Goal: Information Seeking & Learning: Understand process/instructions

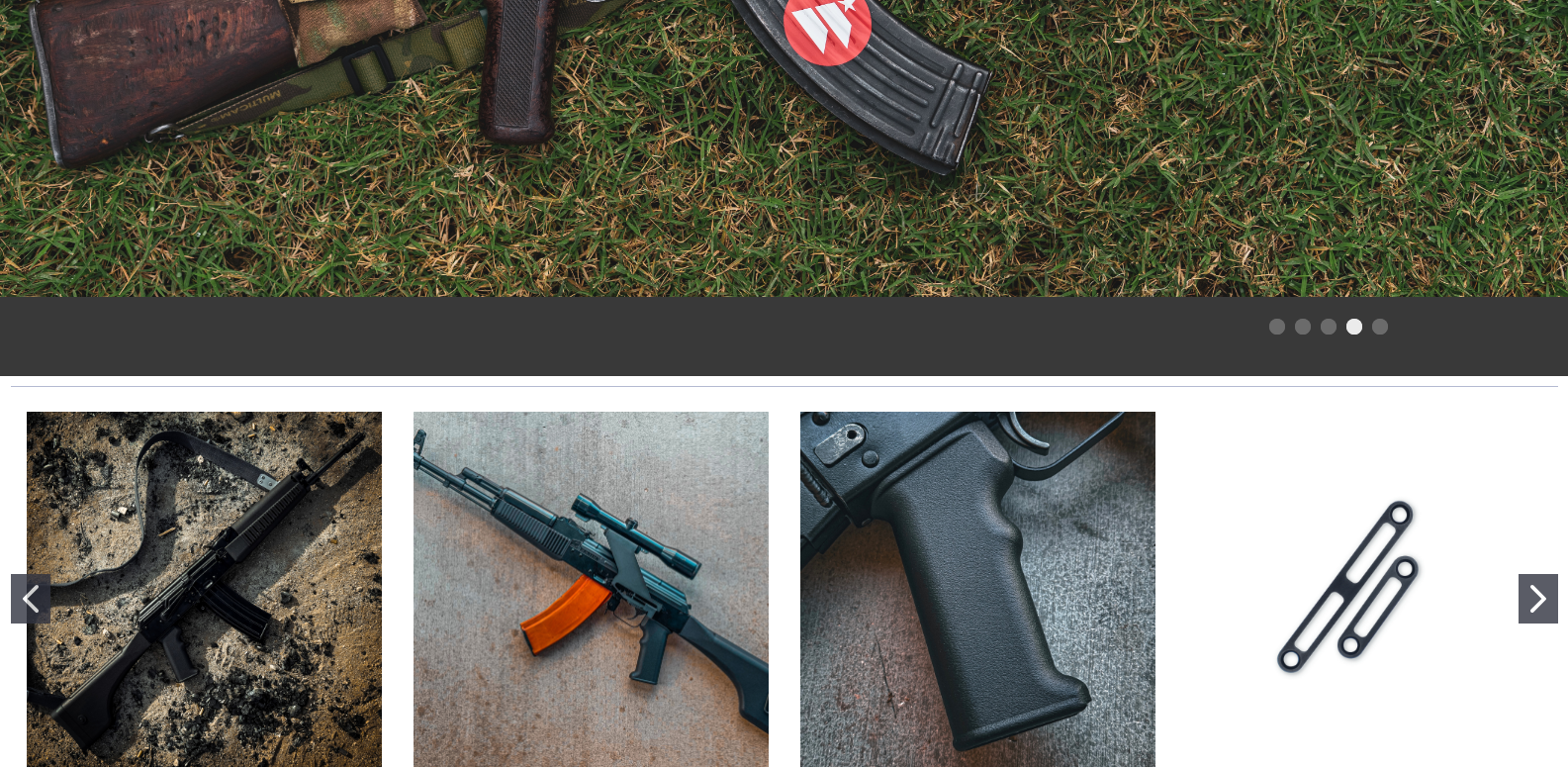
scroll to position [792, 0]
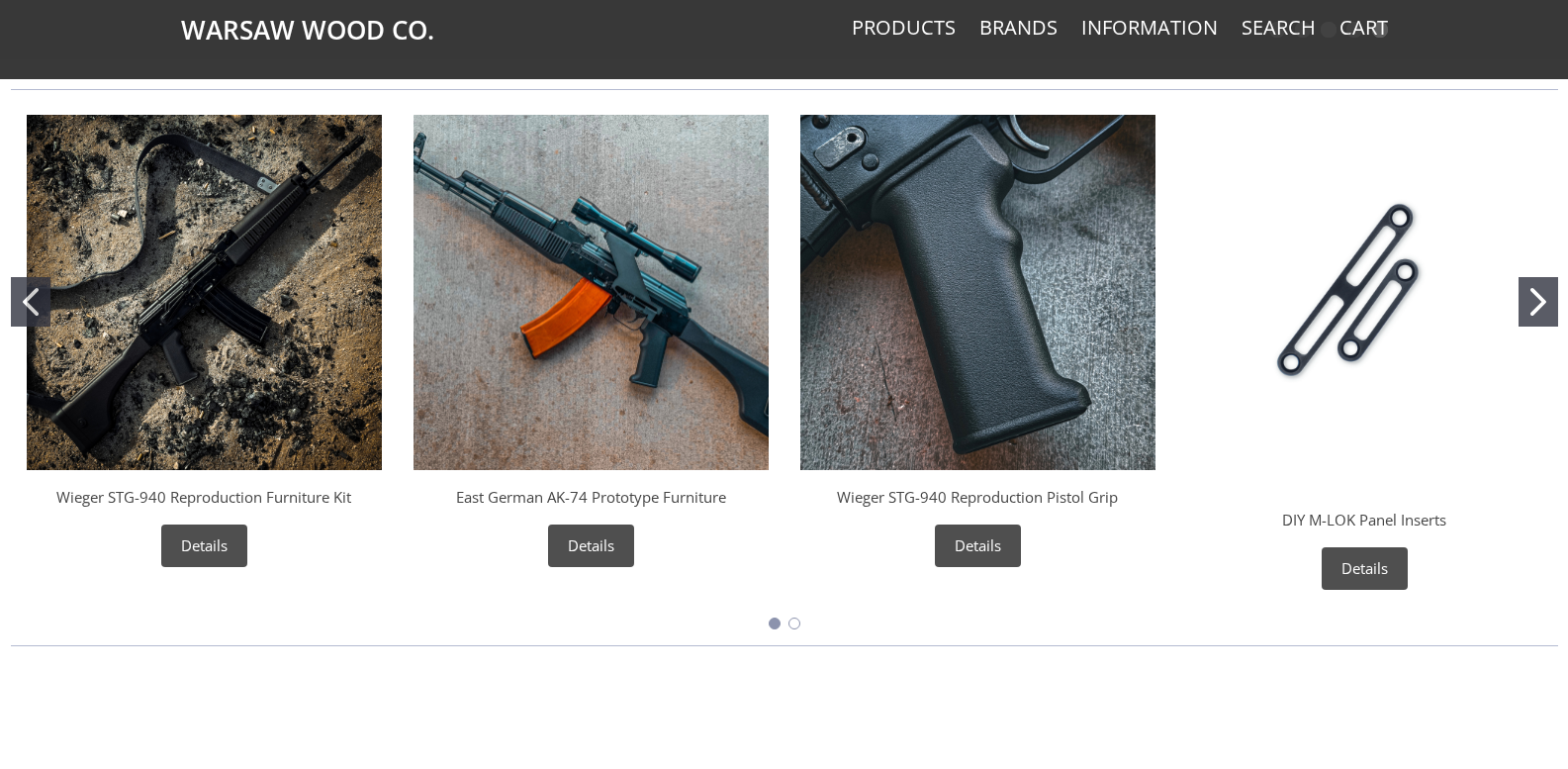
click at [184, 273] on img "Wieger STG-940 Reproduction Furniture Kit" at bounding box center [204, 292] width 355 height 355
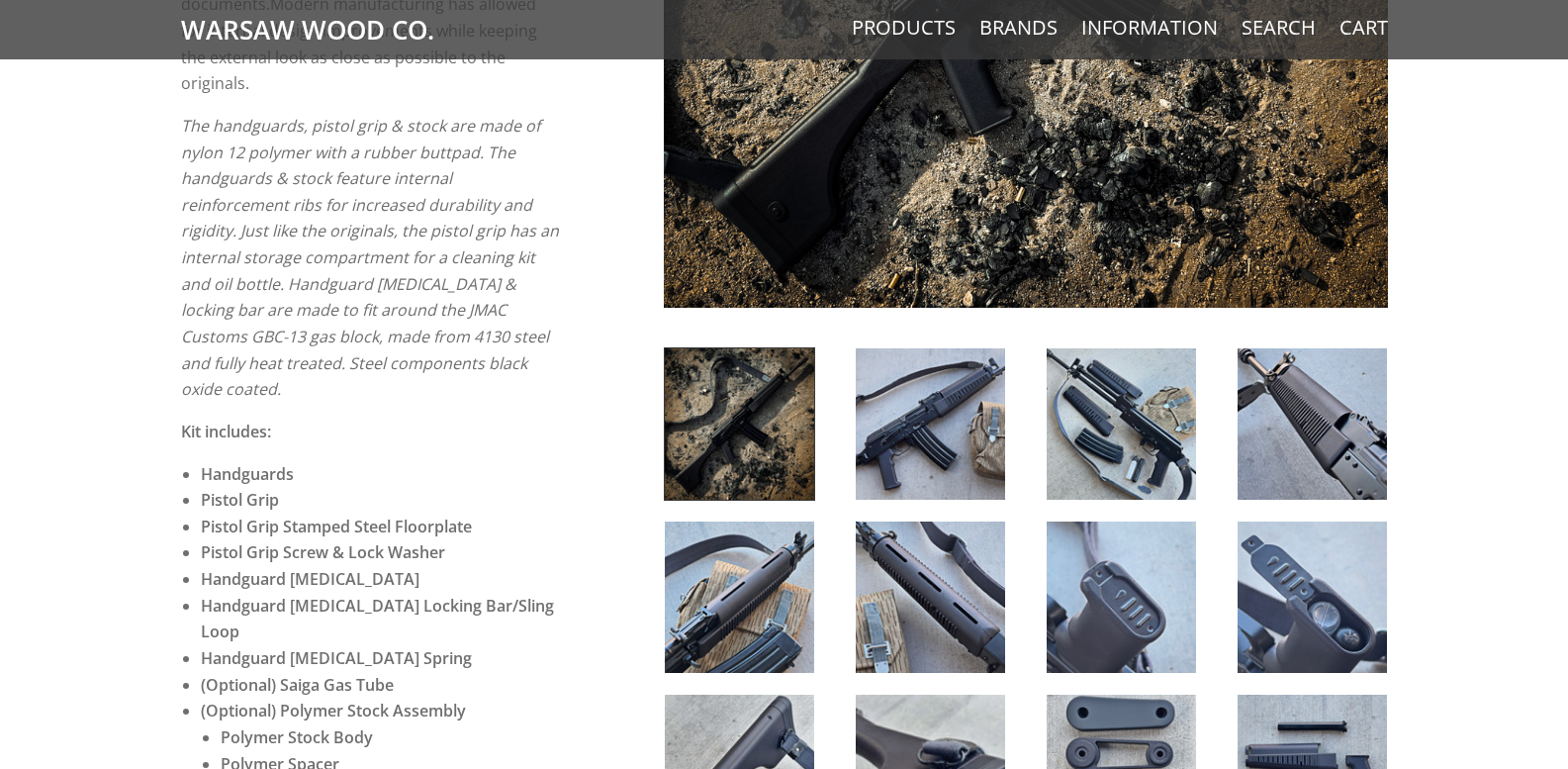
scroll to position [990, 0]
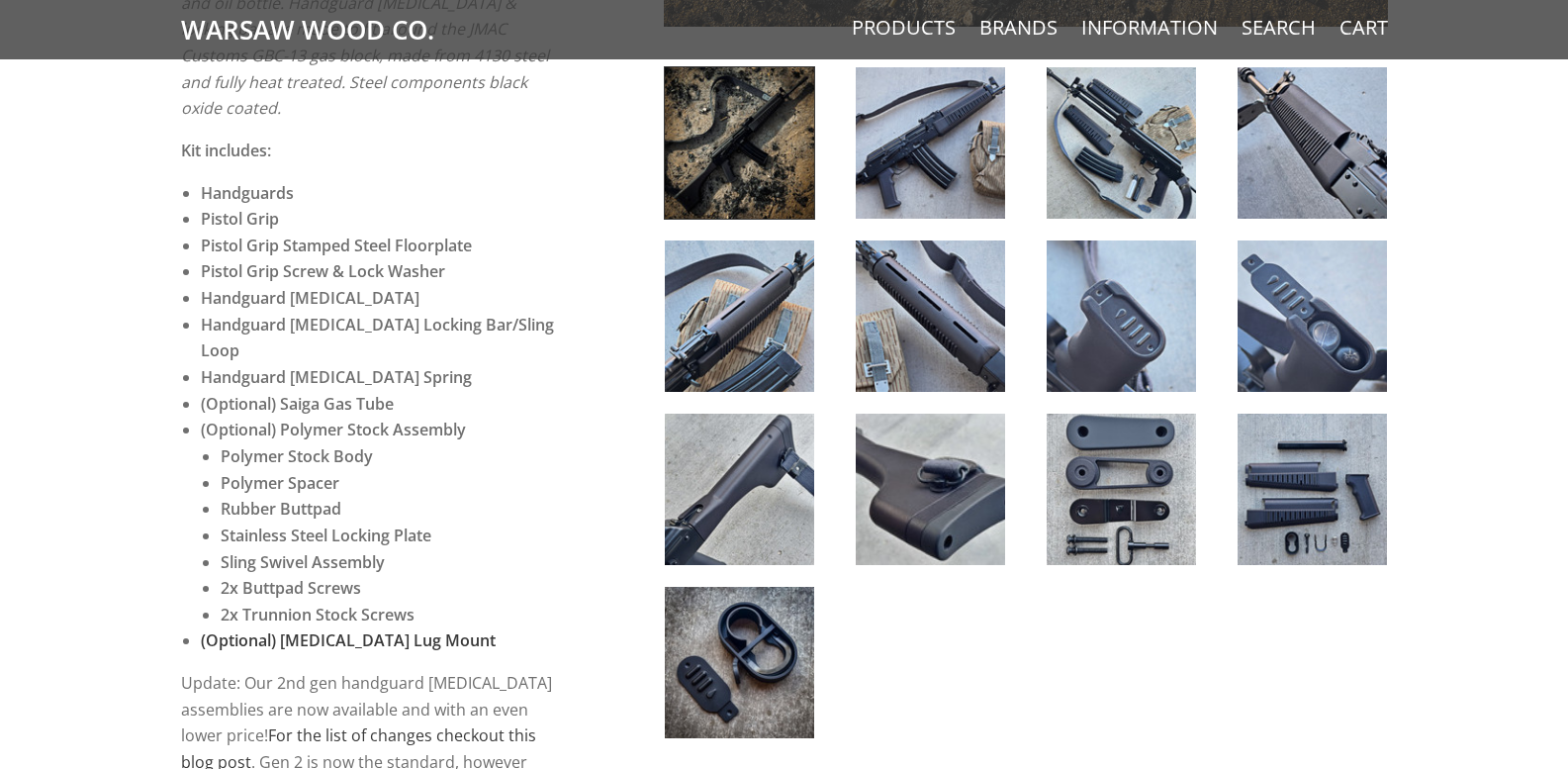
click at [758, 651] on img at bounding box center [740, 663] width 150 height 152
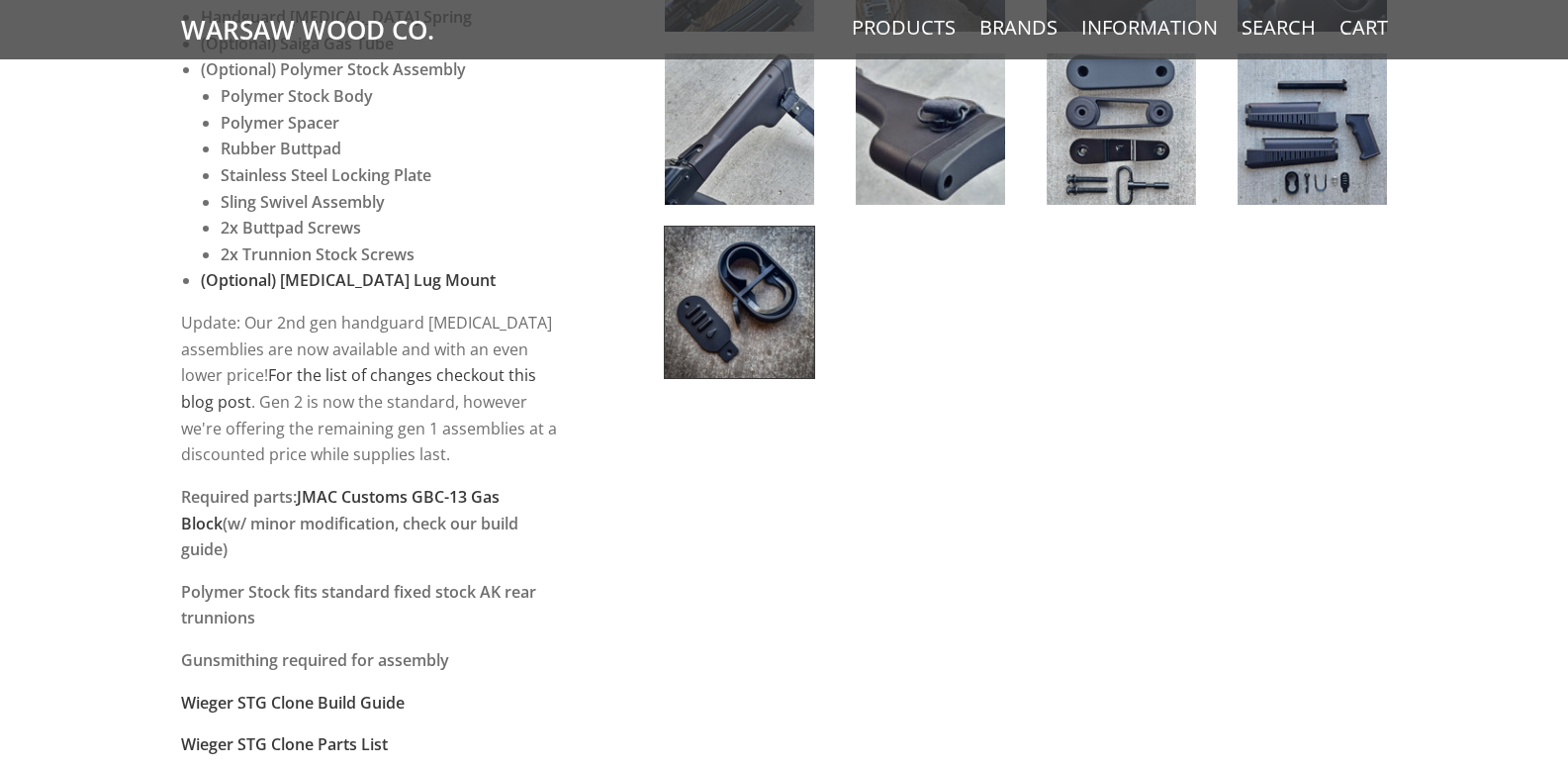
scroll to position [1386, 0]
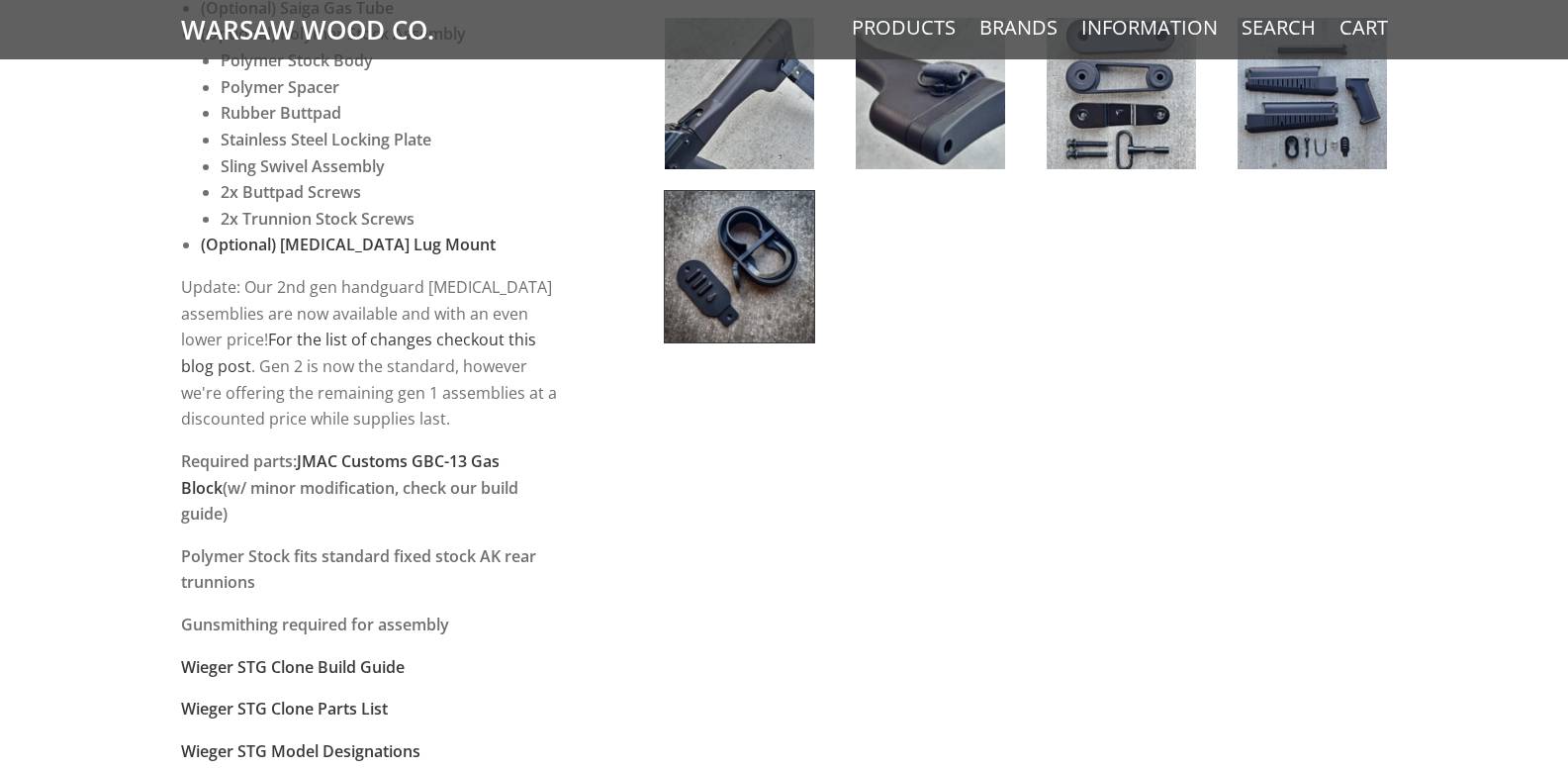
click at [718, 273] on img at bounding box center [740, 267] width 150 height 152
click at [743, 266] on img at bounding box center [740, 267] width 150 height 152
click at [336, 656] on strong "Wieger STG Clone Build Guide" at bounding box center [293, 667] width 223 height 22
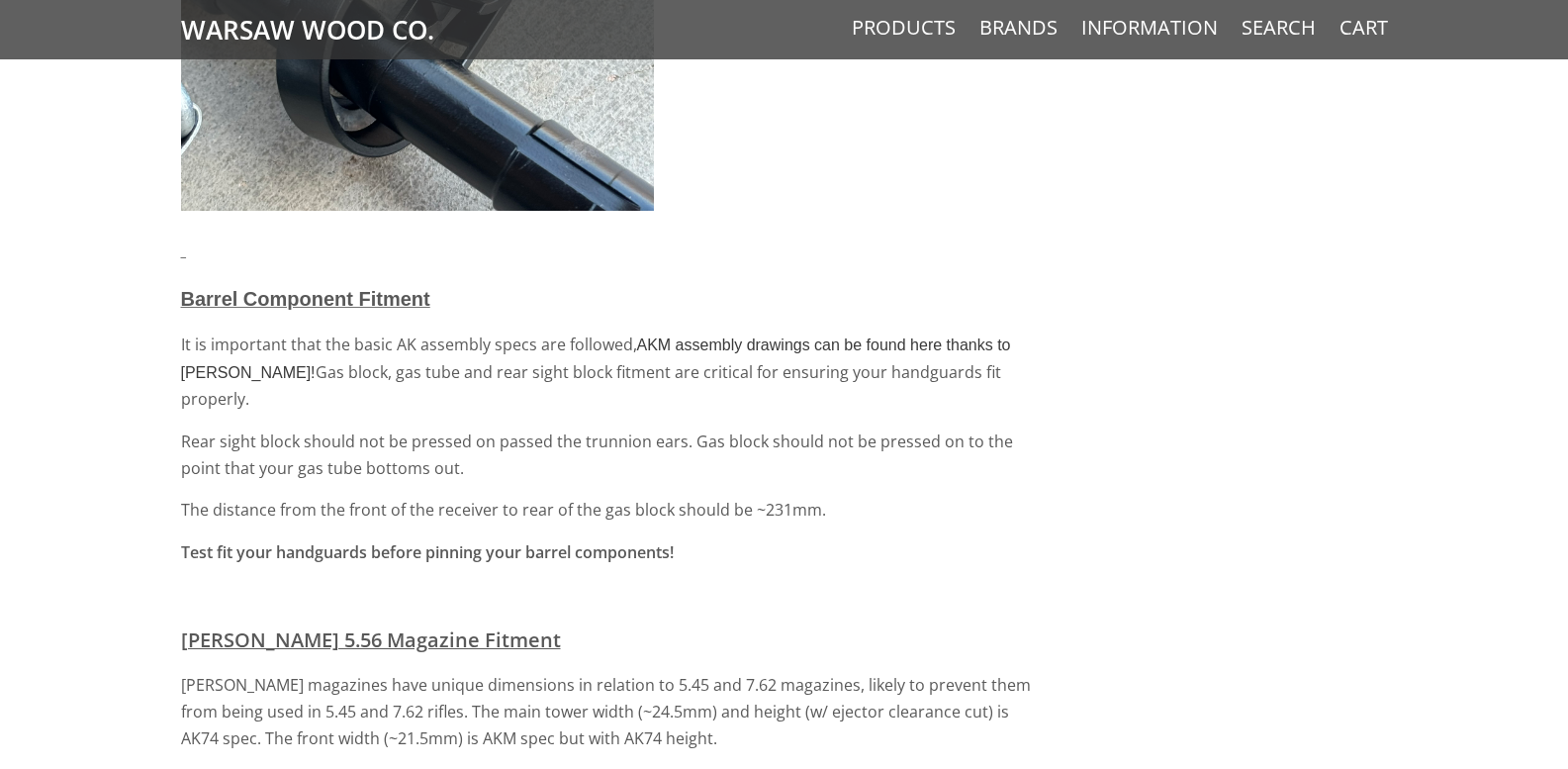
scroll to position [4855, 0]
